Goal: Task Accomplishment & Management: Use online tool/utility

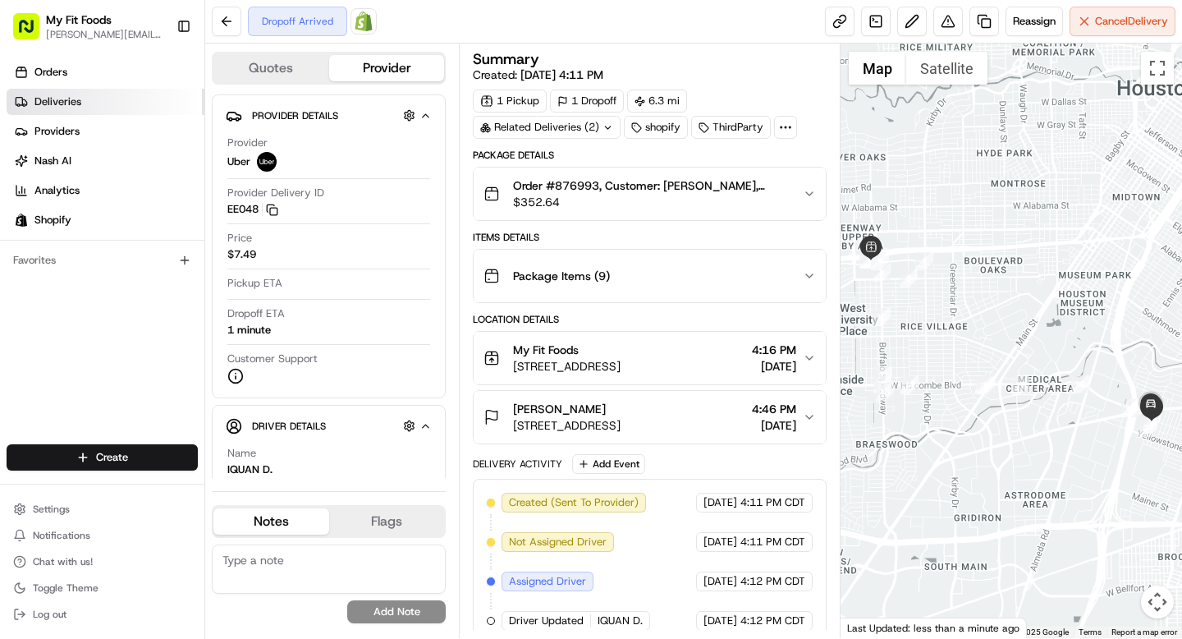
click at [85, 97] on link "Deliveries" at bounding box center [106, 102] width 198 height 26
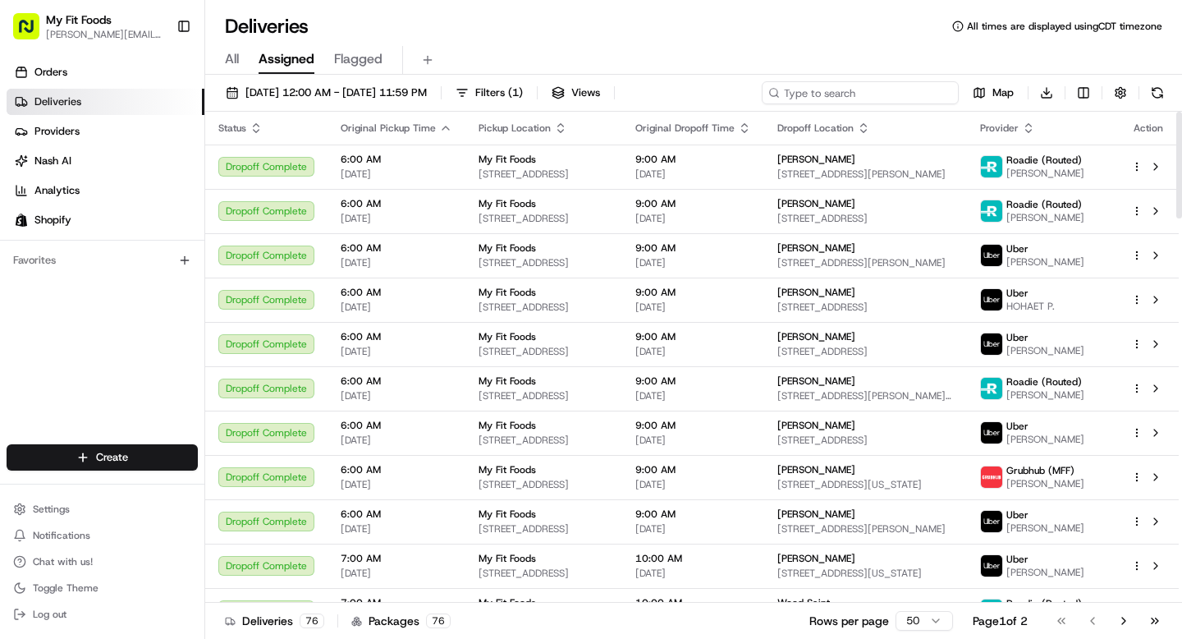
click at [924, 89] on input at bounding box center [860, 92] width 197 height 23
type input "ryan"
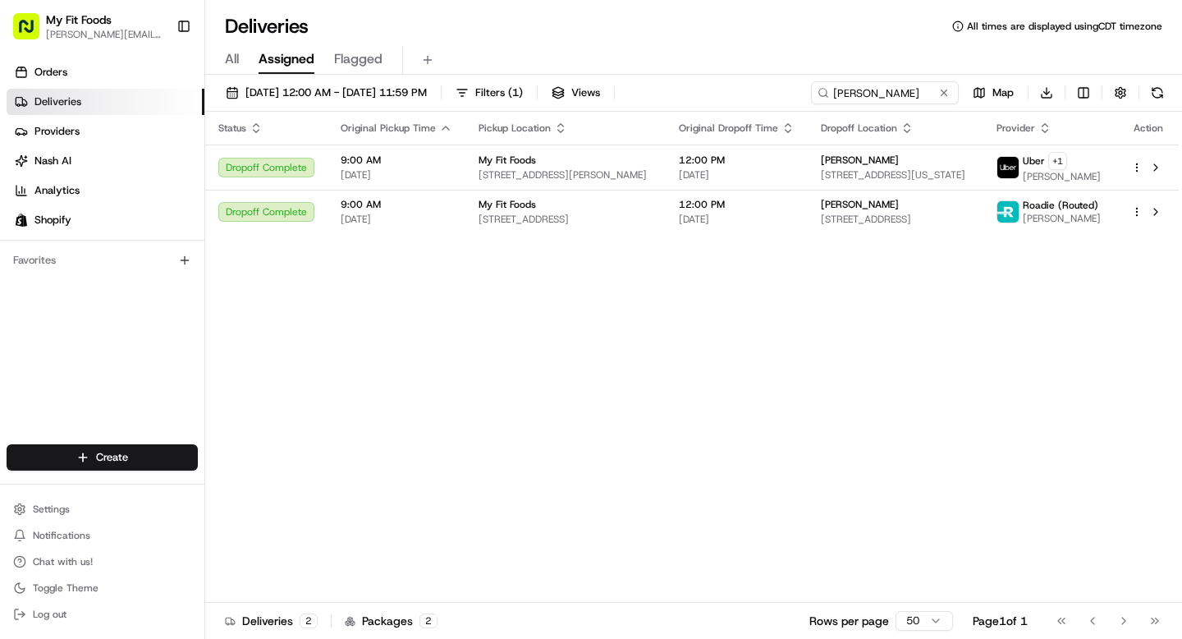
click at [81, 102] on link "Deliveries" at bounding box center [106, 102] width 198 height 26
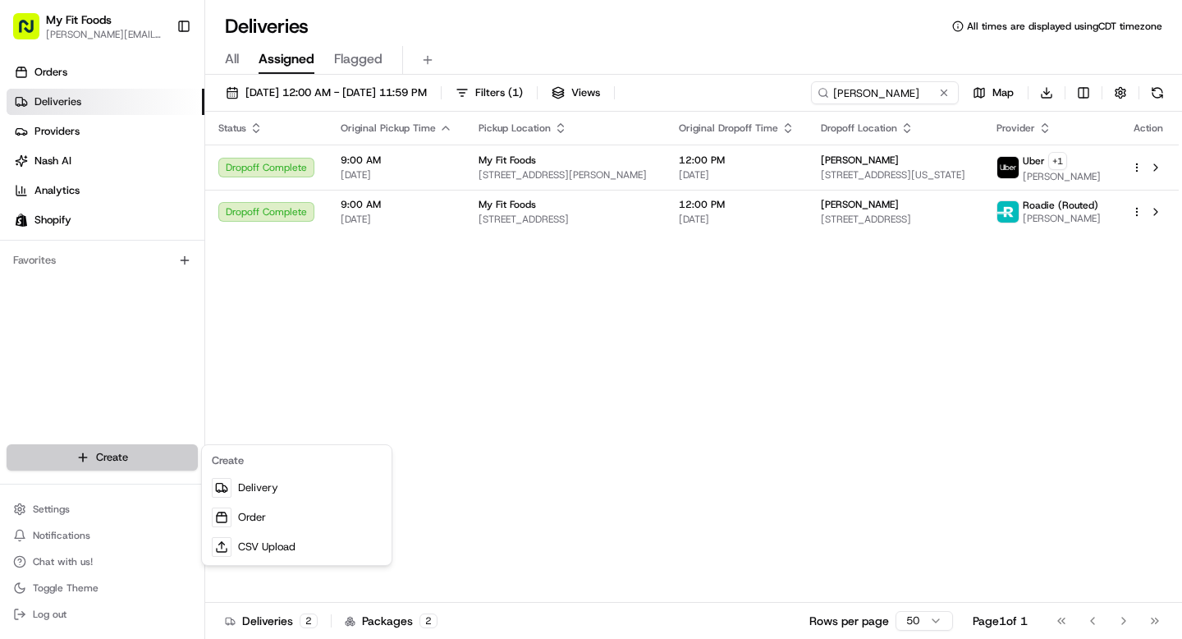
click at [100, 461] on html "My Fit Foods tyler@myfitfoods.com Toggle Sidebar Orders Deliveries Providers Na…" at bounding box center [591, 319] width 1182 height 639
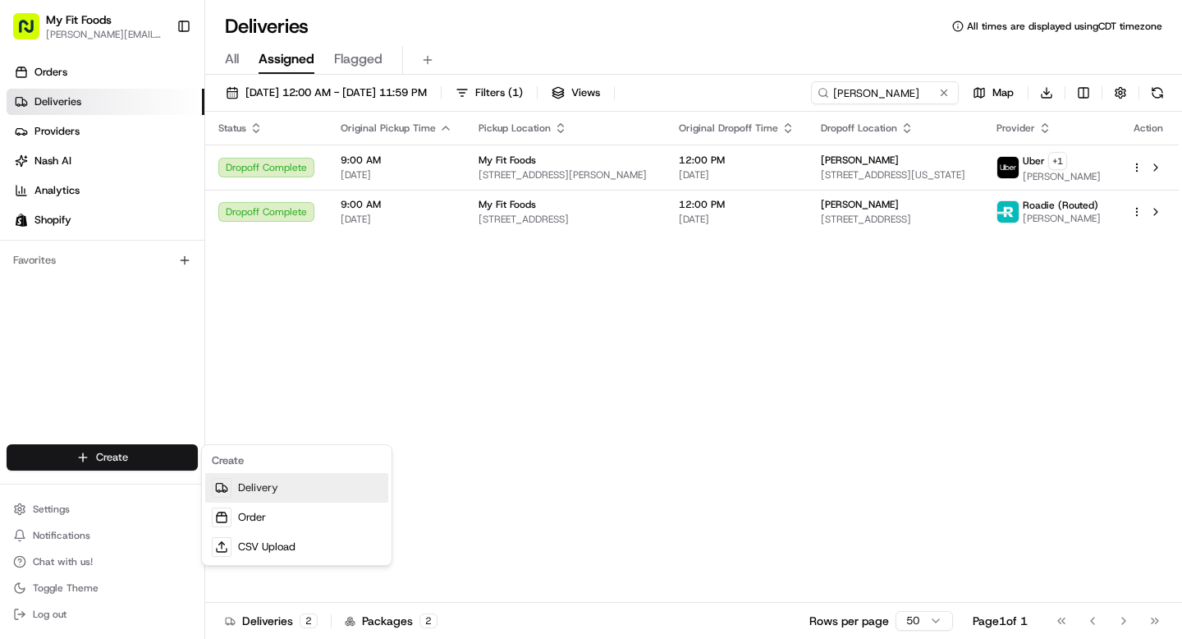
click at [269, 488] on link "Delivery" at bounding box center [296, 488] width 183 height 30
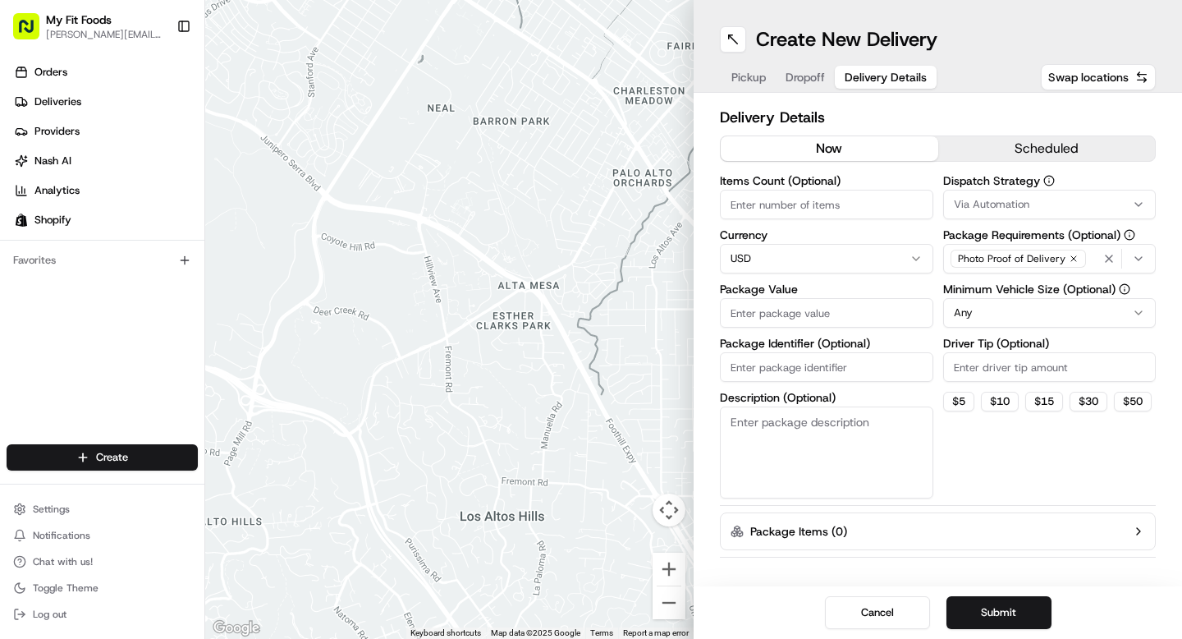
click at [873, 81] on span "Delivery Details" at bounding box center [886, 77] width 82 height 16
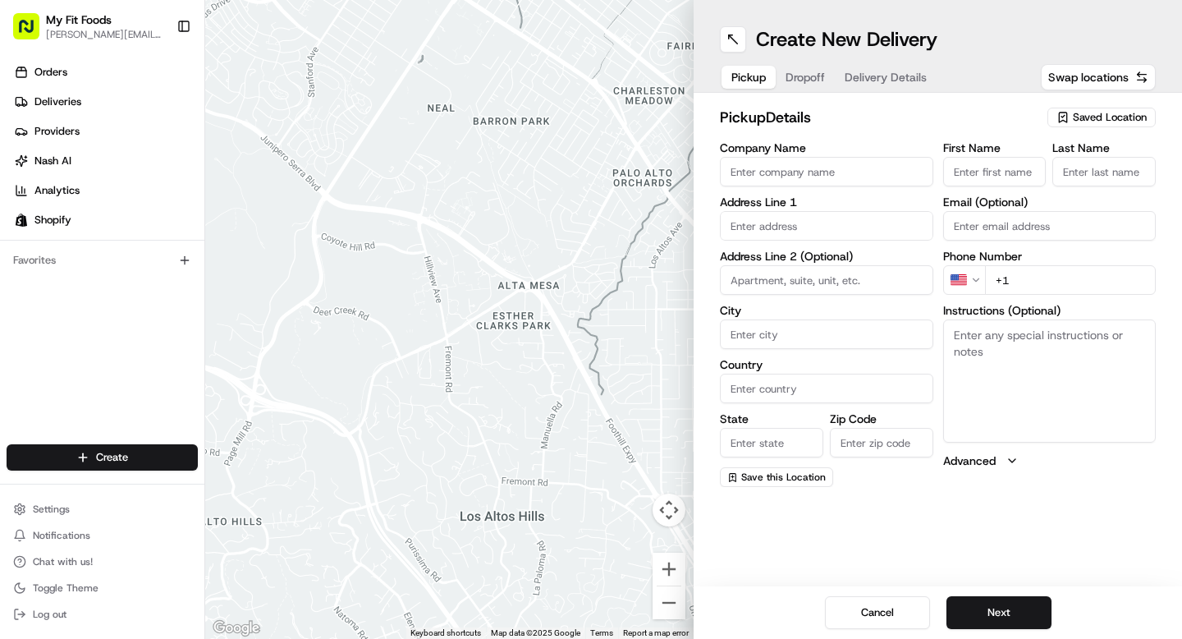
click at [1109, 113] on span "Saved Location" at bounding box center [1110, 117] width 74 height 15
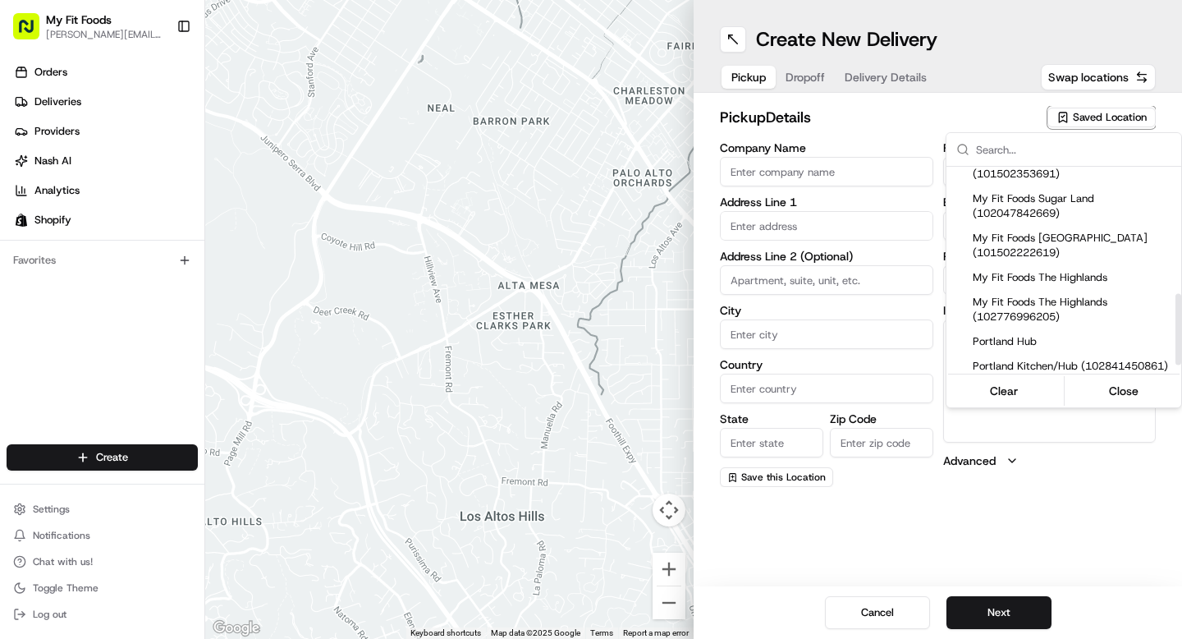
scroll to position [366, 0]
click at [1064, 283] on span "My Fit Foods The Highlands" at bounding box center [1074, 275] width 202 height 15
type input "My Fit Foods The Highlands"
type input "3024 Speer Blvd"
type input "Denver"
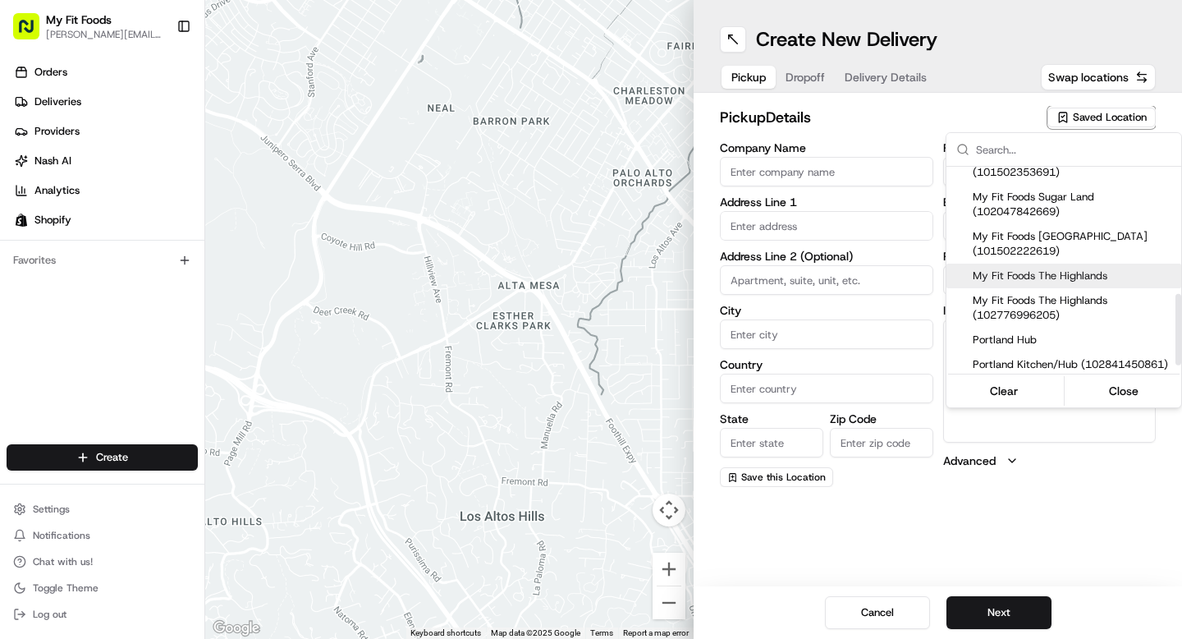
type input "US"
type input "CO"
type input "80211"
type input "+1 720 306 9565"
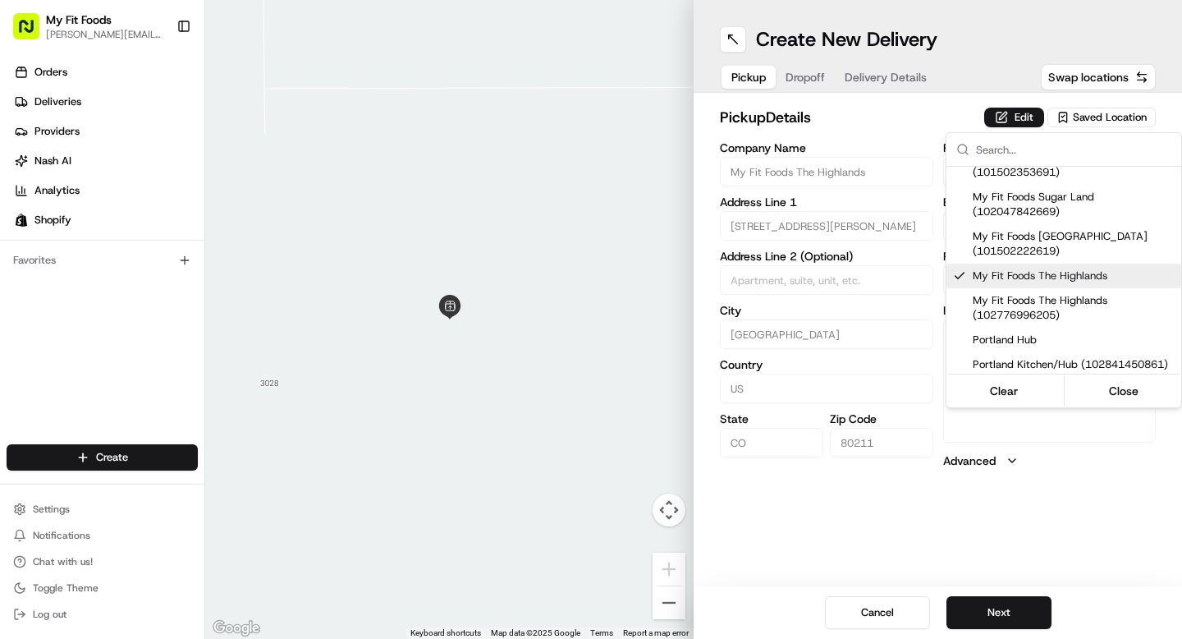
click at [797, 68] on html "My Fit Foods tyler@myfitfoods.com Toggle Sidebar Orders Deliveries Providers Na…" at bounding box center [591, 319] width 1182 height 639
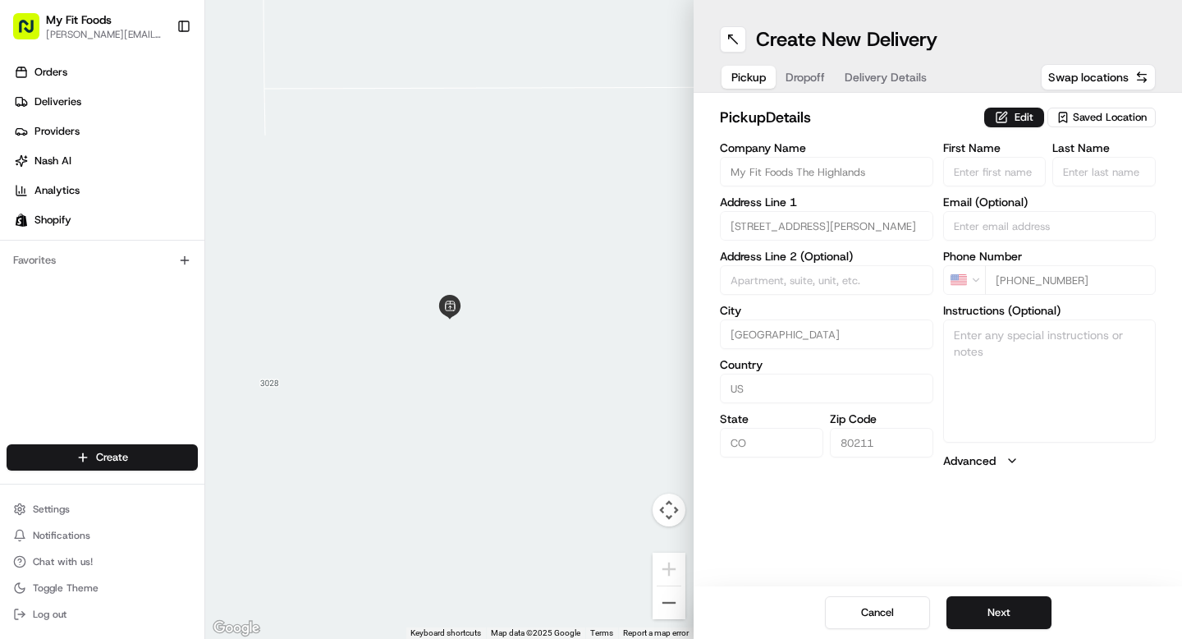
click at [797, 68] on button "Dropoff" at bounding box center [805, 77] width 59 height 23
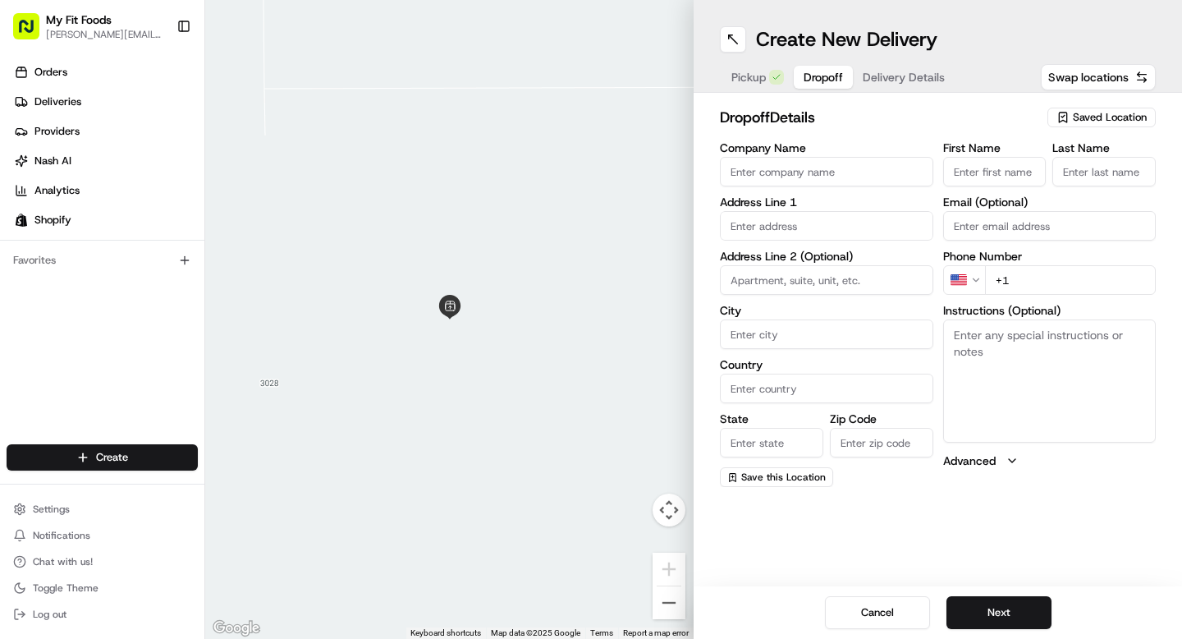
click at [781, 211] on input "text" at bounding box center [826, 226] width 213 height 30
paste input "3236 Meadow View Rd Evergreen CO 80439"
click at [791, 273] on div "3236 Meadow View Rd, Evergreen, CO 80439" at bounding box center [826, 260] width 205 height 25
type input "3236 S Meadow View Rd, Evergreen, CO 80439, USA"
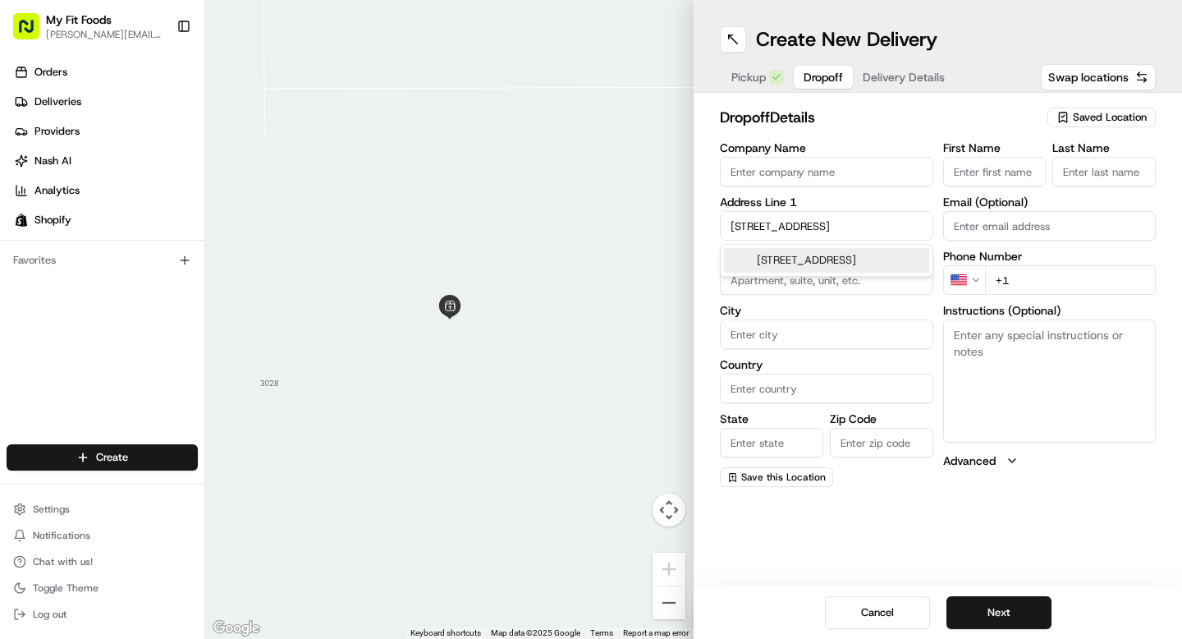
type input "Evergreen"
type input "United States"
type input "CO"
type input "80439"
type input "3236 South Meadow View Road"
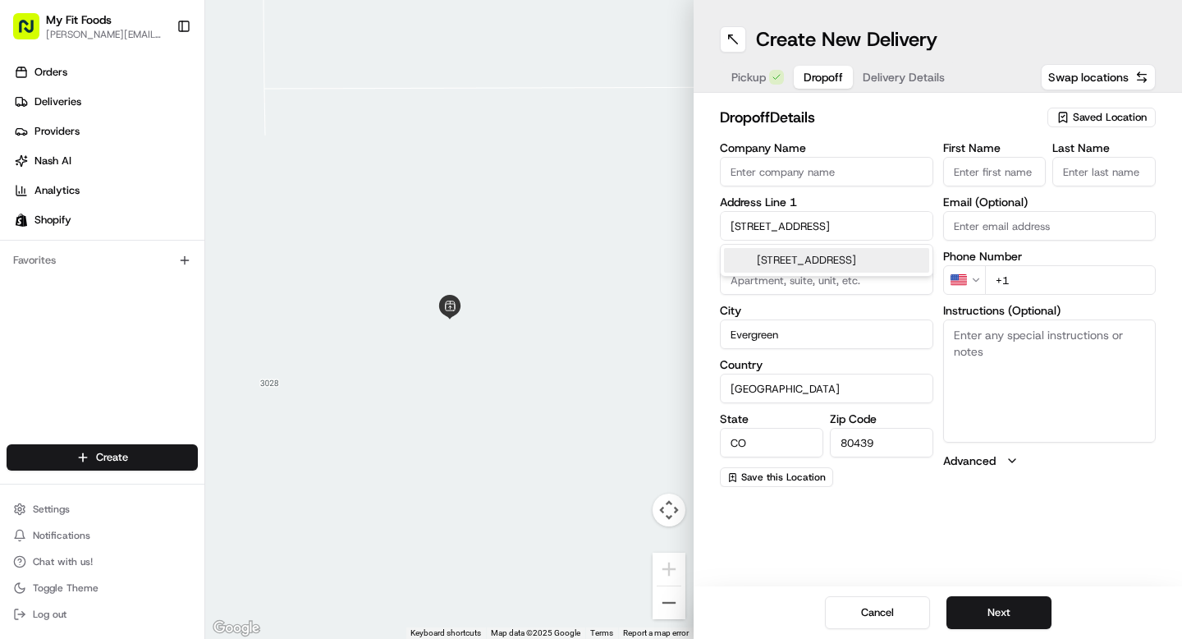
scroll to position [0, 0]
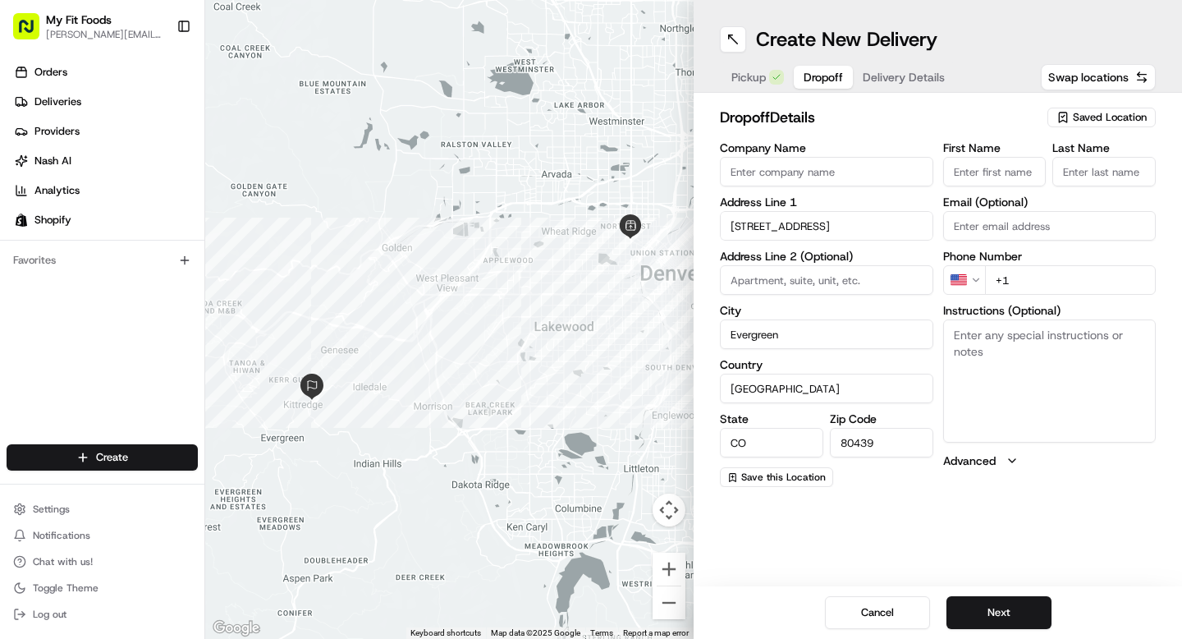
click at [992, 163] on input "First Name" at bounding box center [994, 172] width 103 height 30
type input "Ryan"
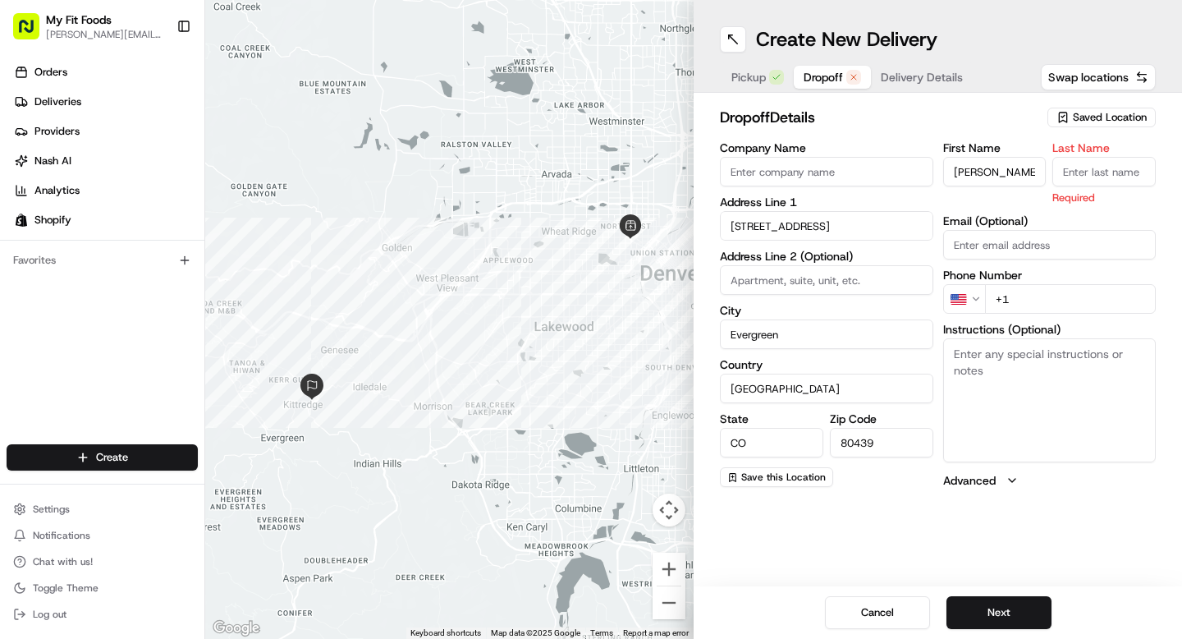
click at [1134, 172] on input "Last Name" at bounding box center [1103, 172] width 103 height 30
type input "Langley"
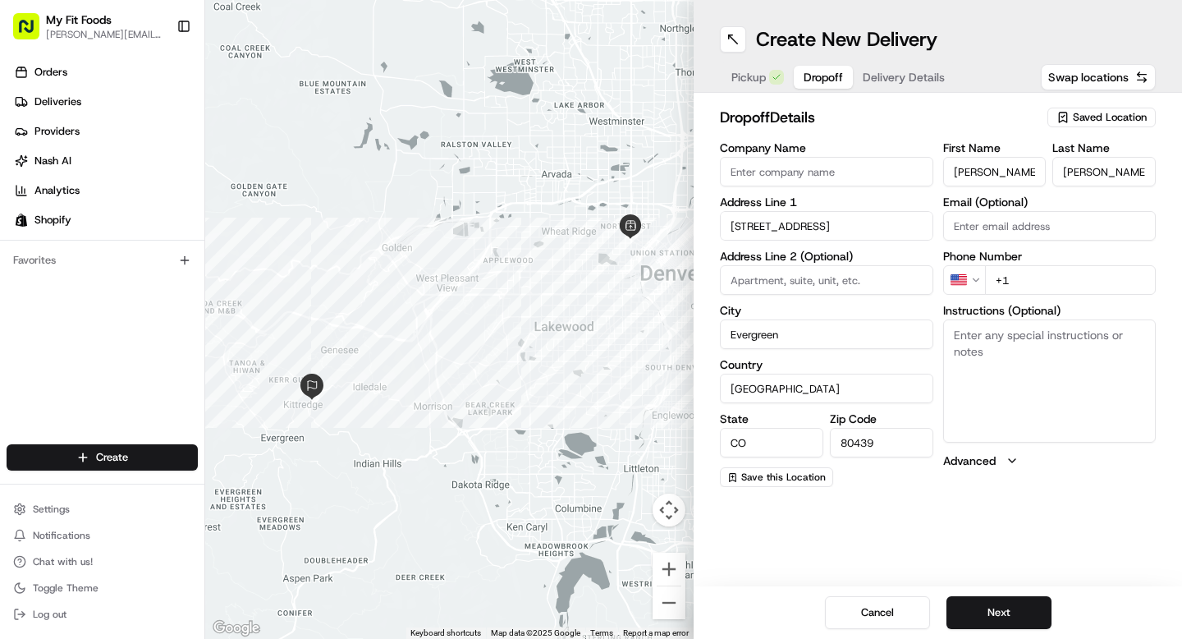
click at [1026, 271] on input "+1" at bounding box center [1071, 280] width 172 height 30
paste input "51 25060303"
click at [1026, 271] on input "+51 25060303" at bounding box center [1071, 280] width 172 height 30
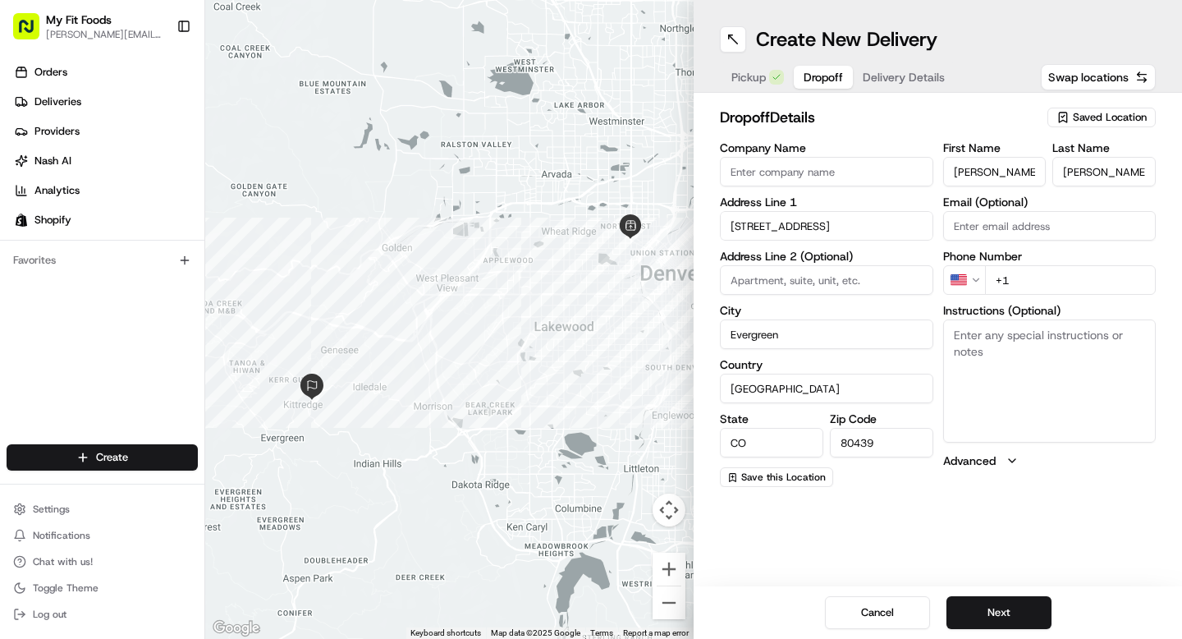
paste input "512 506 0303"
type input "+1 512 506 0303"
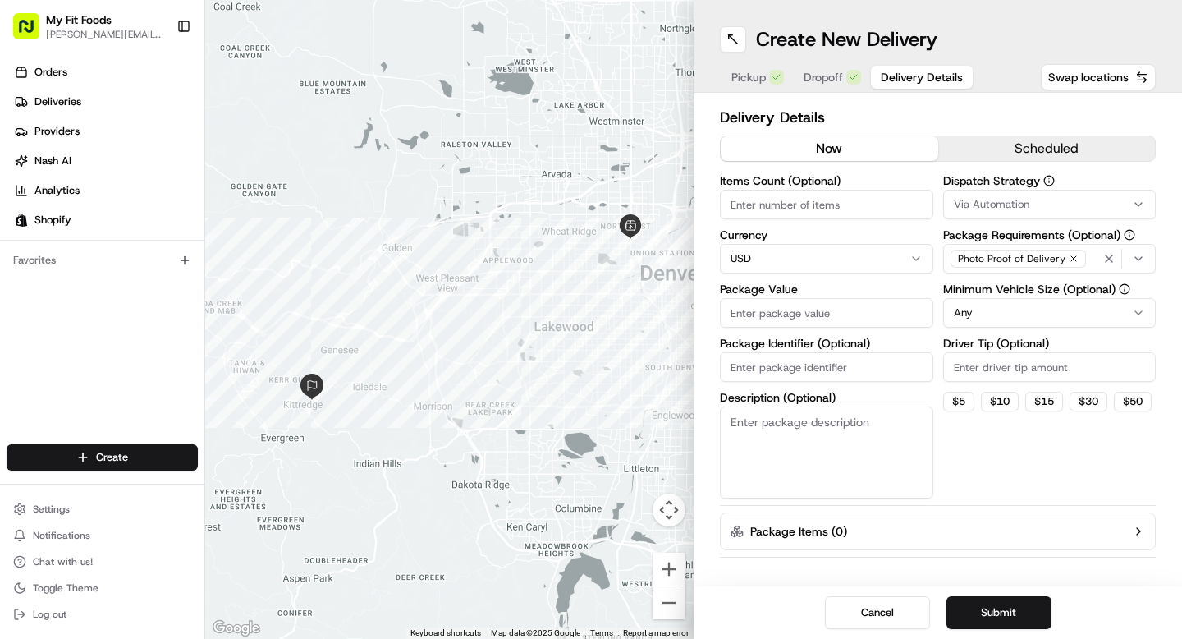
click at [896, 79] on span "Delivery Details" at bounding box center [922, 77] width 82 height 16
click at [961, 401] on button "$ 5" at bounding box center [958, 402] width 31 height 20
type input "5"
click at [831, 213] on input "Items Count (Optional)" at bounding box center [826, 205] width 213 height 30
type input "9"
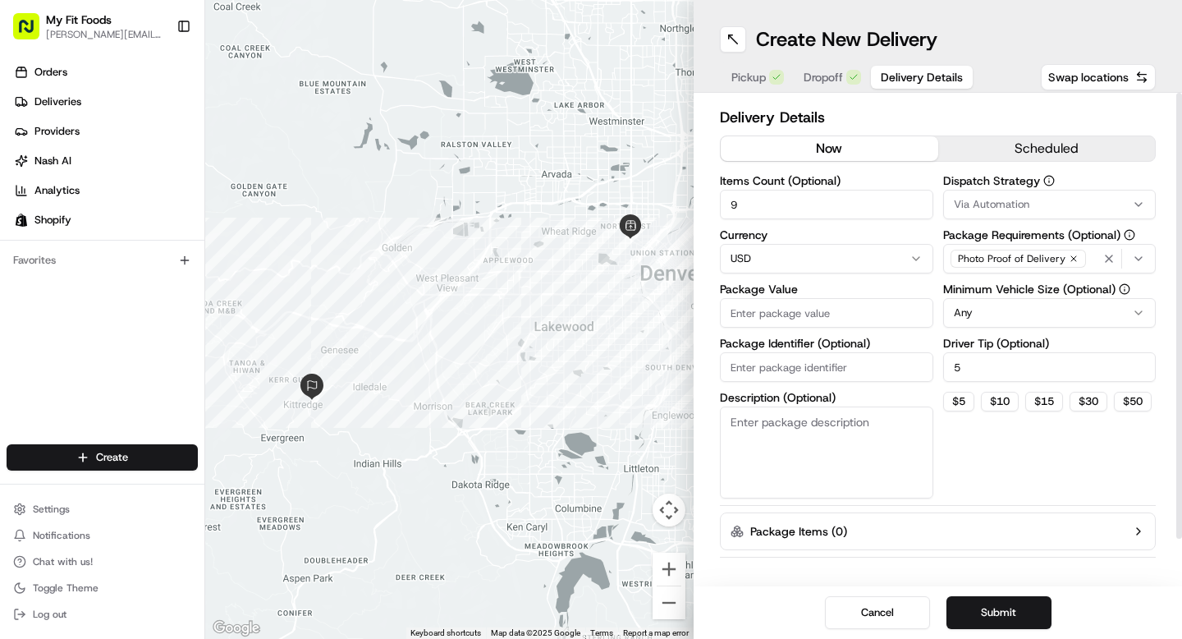
click at [778, 323] on input "Package Value" at bounding box center [826, 313] width 213 height 30
type input "128.02"
click at [955, 401] on button "$ 5" at bounding box center [958, 402] width 31 height 20
click at [975, 378] on input "5" at bounding box center [1049, 367] width 213 height 30
click at [962, 396] on button "$ 5" at bounding box center [958, 402] width 31 height 20
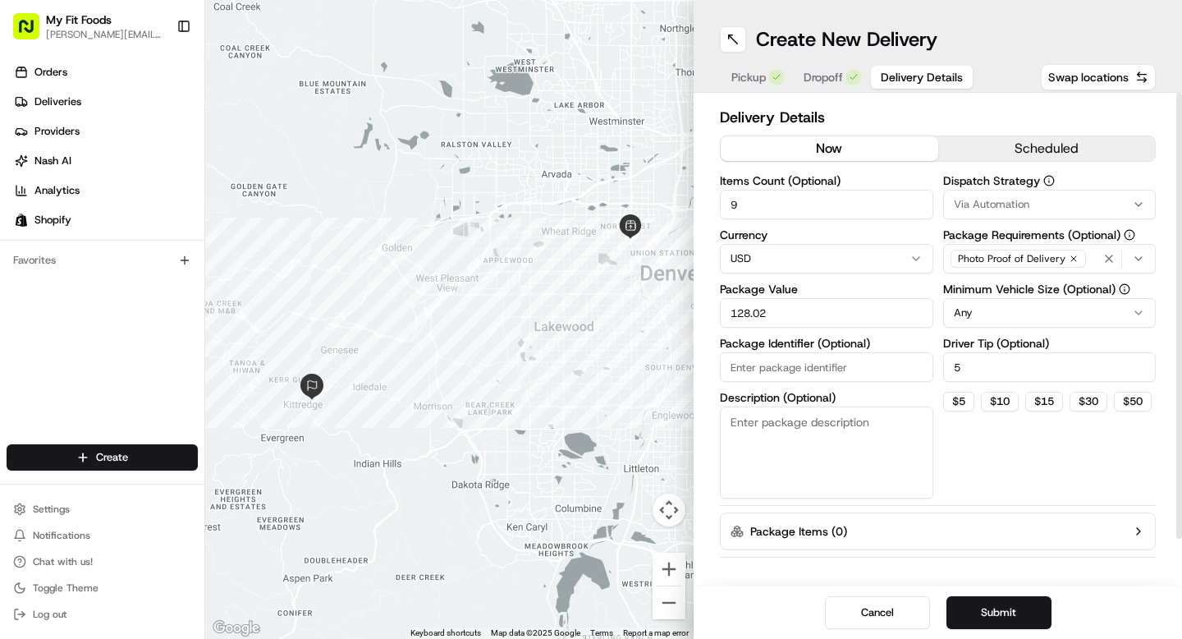
click at [974, 374] on input "5" at bounding box center [1049, 367] width 213 height 30
type input "1"
type input "10"
click at [1015, 596] on button "Submit" at bounding box center [998, 612] width 105 height 33
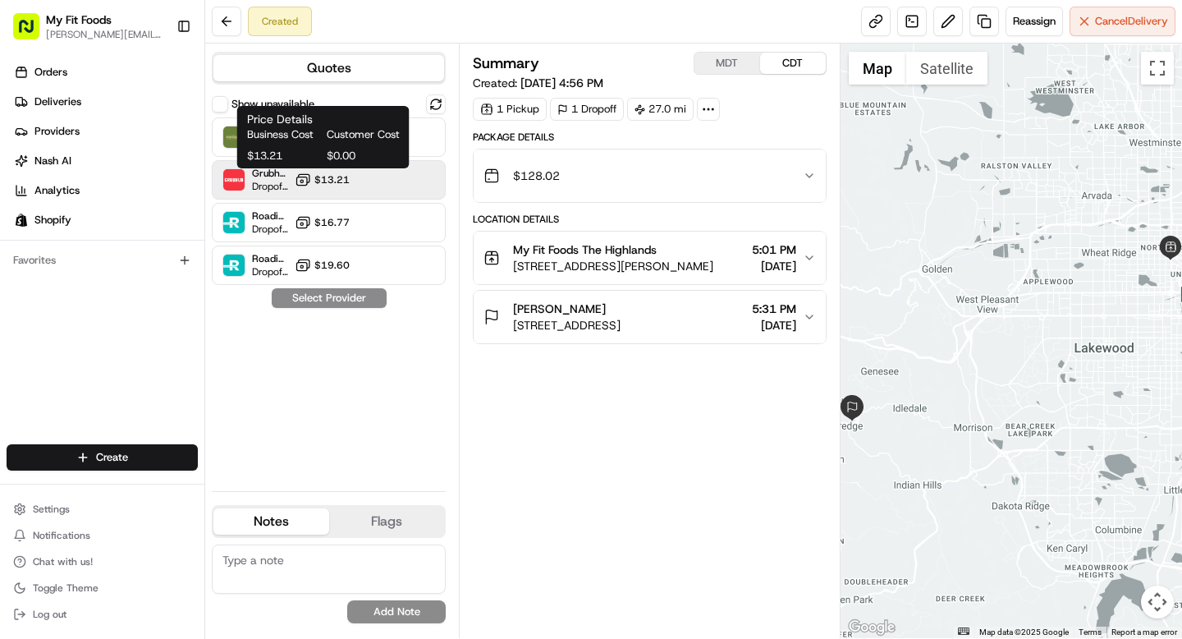
click at [330, 186] on span "$13.21" at bounding box center [331, 179] width 35 height 13
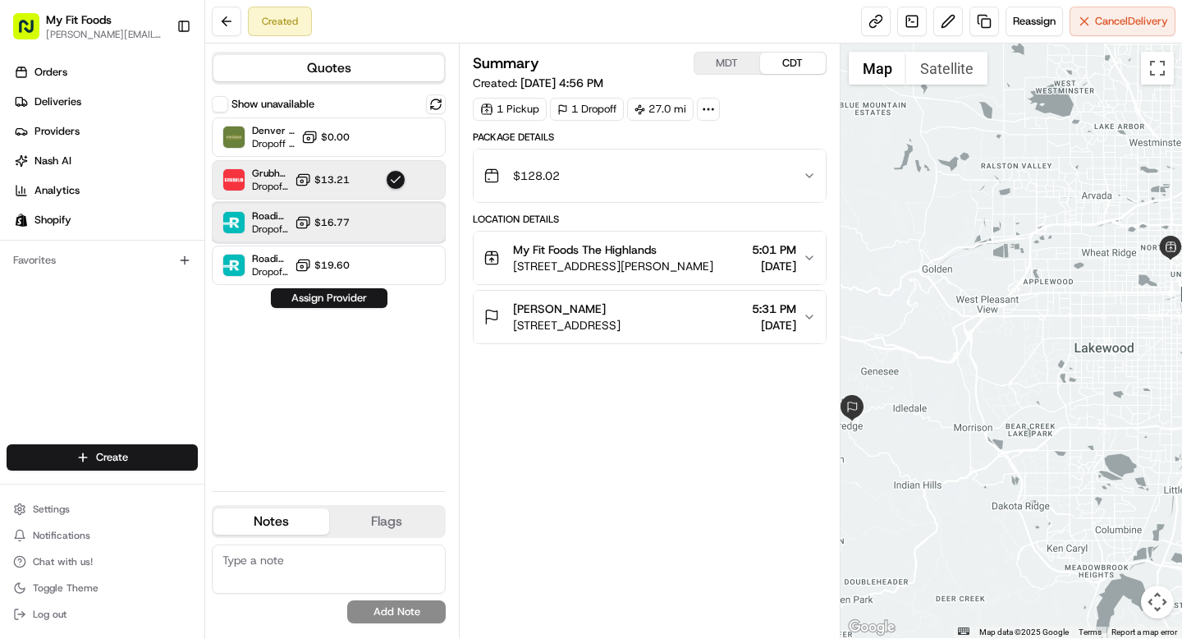
click at [353, 231] on div "Roadie (Routed) Dropoff ETA - $16.77" at bounding box center [329, 222] width 234 height 39
click at [329, 298] on button "Assign Provider" at bounding box center [329, 298] width 117 height 20
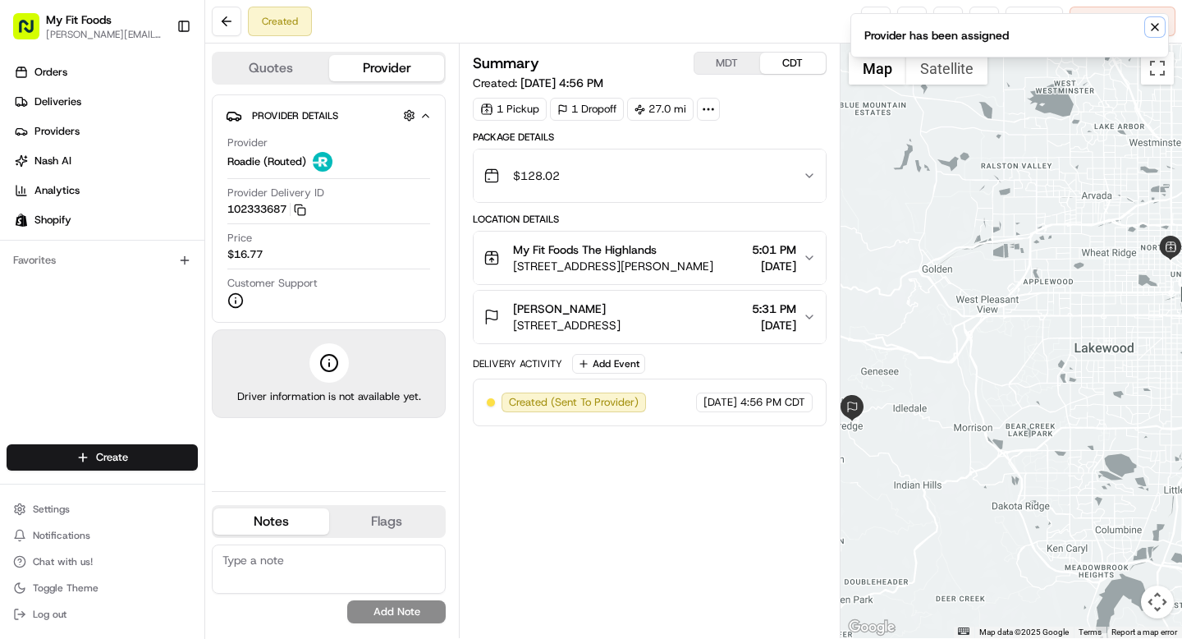
click at [1152, 22] on icon "Notifications (F8)" at bounding box center [1154, 27] width 13 height 13
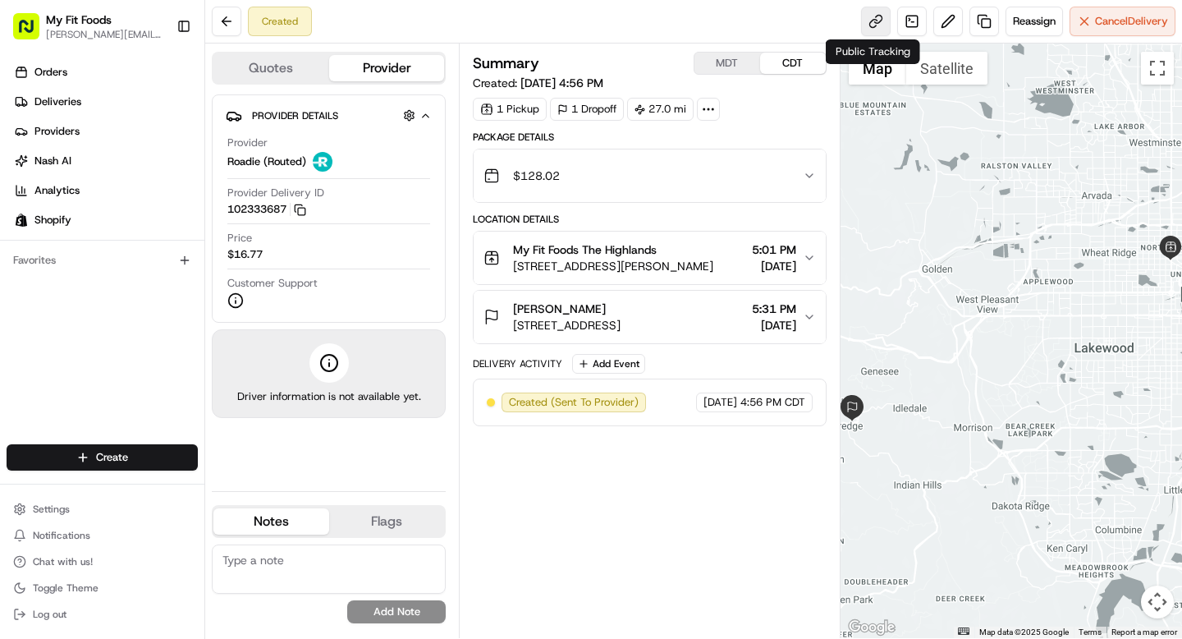
click at [866, 19] on link at bounding box center [876, 22] width 30 height 30
